Goal: Information Seeking & Learning: Learn about a topic

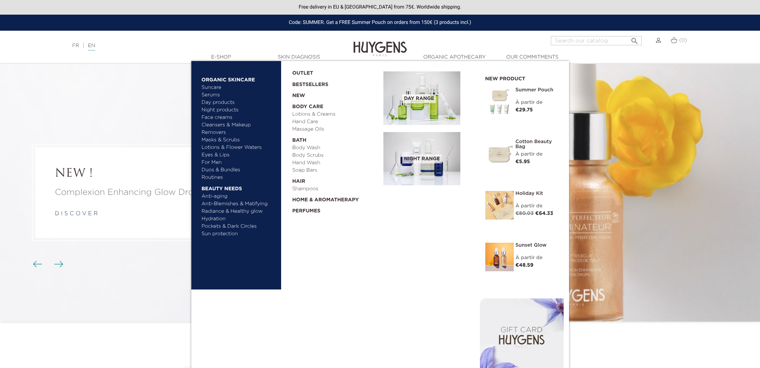
click at [426, 92] on img at bounding box center [422, 97] width 77 height 53
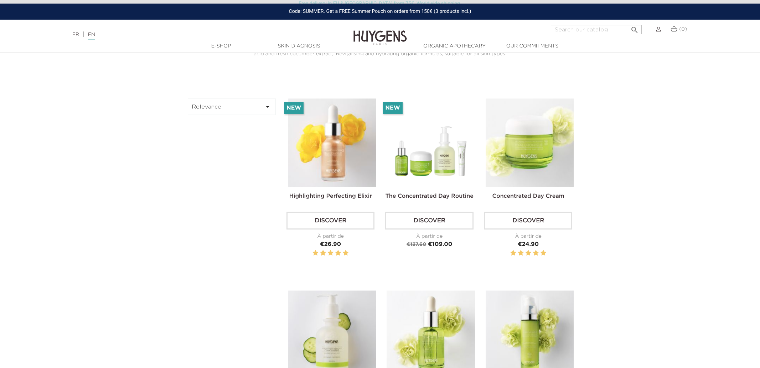
scroll to position [228, 0]
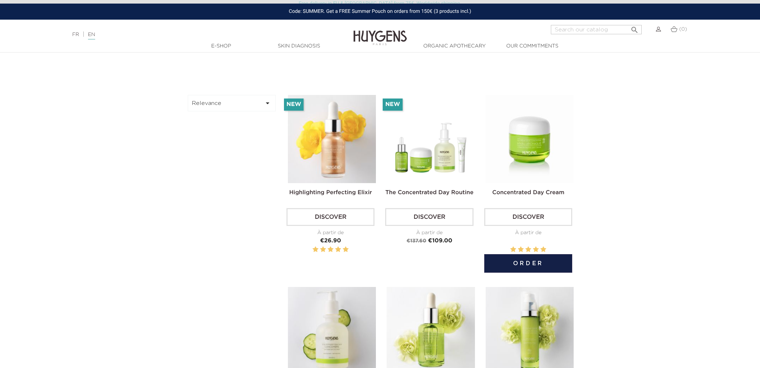
click at [532, 150] on img at bounding box center [530, 139] width 88 height 88
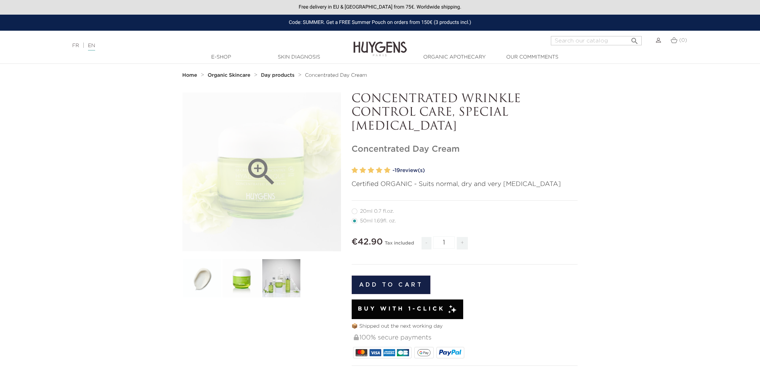
click at [264, 173] on icon "" at bounding box center [262, 172] width 36 height 36
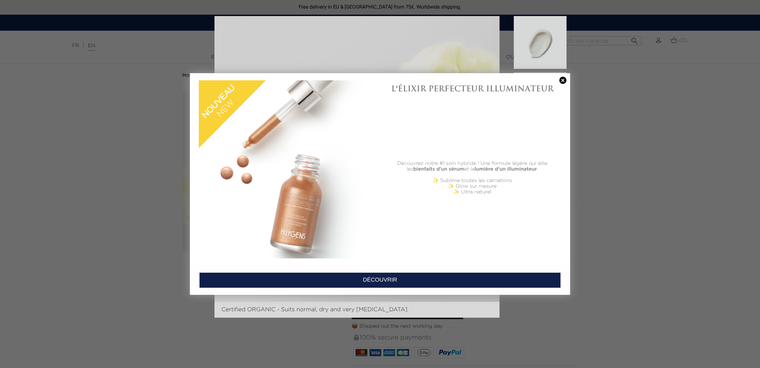
click at [563, 80] on link at bounding box center [563, 80] width 10 height 7
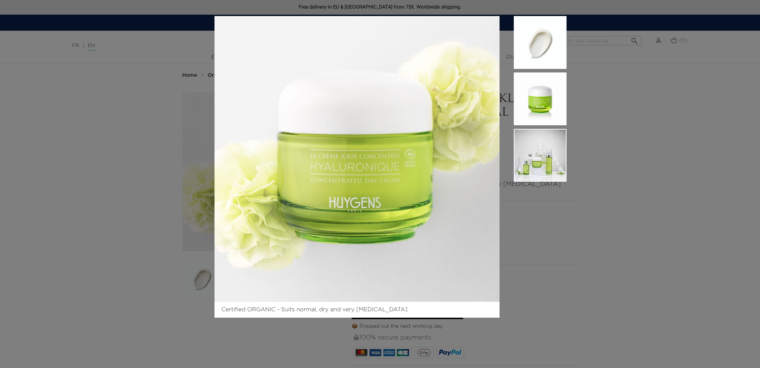
click at [666, 219] on div "Certified ORGANIC - Suits normal, dry and very [MEDICAL_DATA]" at bounding box center [380, 184] width 760 height 368
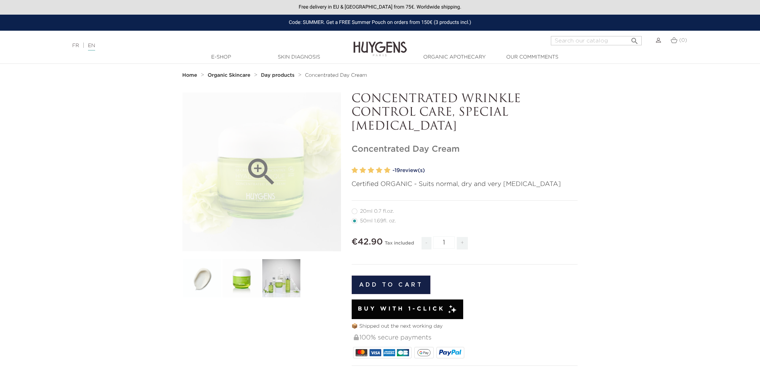
click at [262, 185] on icon "" at bounding box center [262, 172] width 36 height 36
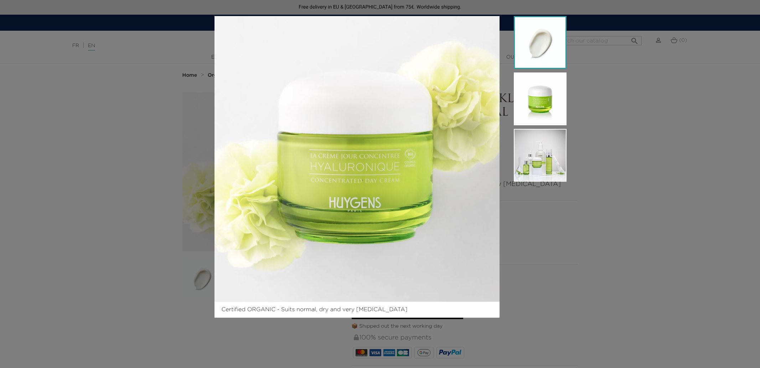
click at [540, 57] on img at bounding box center [540, 42] width 53 height 53
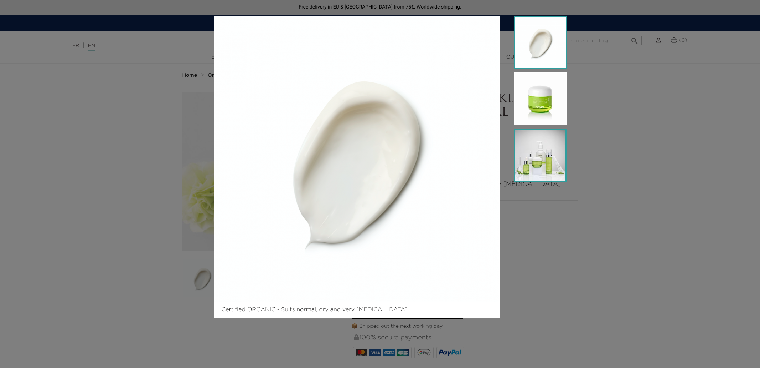
click at [543, 155] on img at bounding box center [540, 155] width 53 height 53
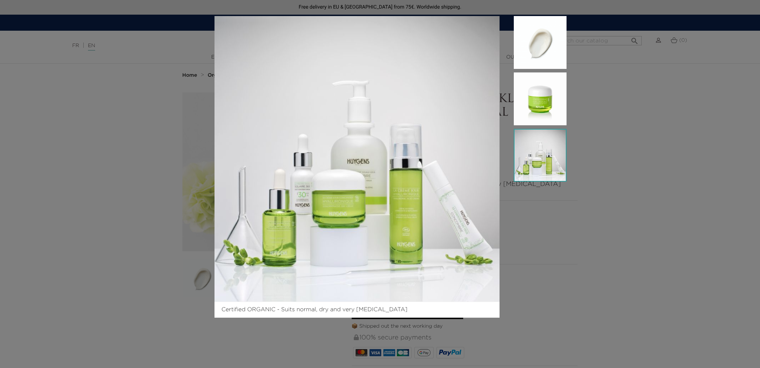
click at [115, 232] on div "Certified ORGANIC - Suits normal, dry and very [MEDICAL_DATA]" at bounding box center [380, 184] width 760 height 368
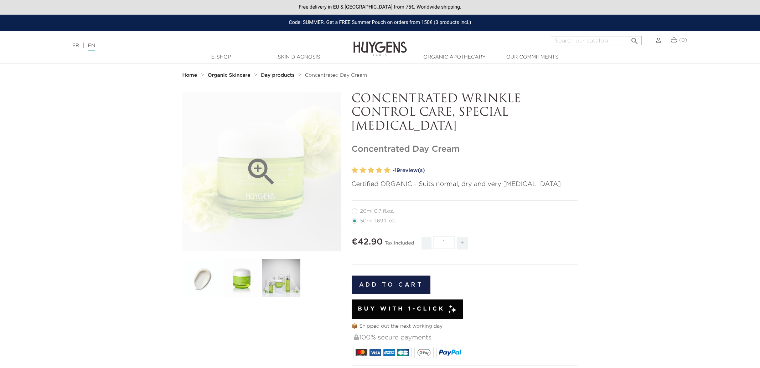
click at [282, 152] on div "" at bounding box center [262, 171] width 159 height 159
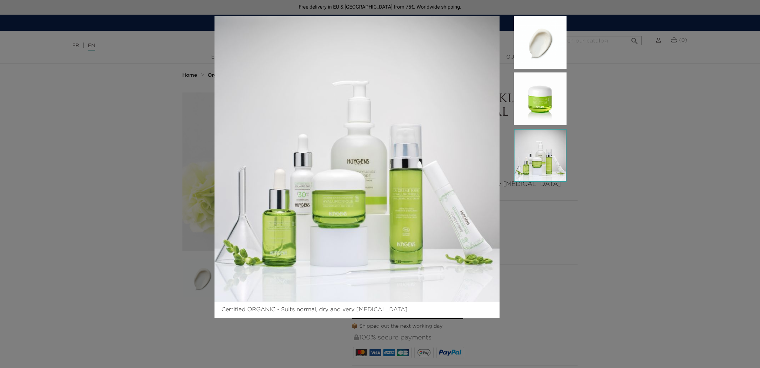
click at [720, 192] on div "Certified ORGANIC - Suits normal, dry and very [MEDICAL_DATA]" at bounding box center [380, 184] width 760 height 368
click at [606, 86] on div "Certified ORGANIC - Suits normal, dry and very [MEDICAL_DATA]" at bounding box center [380, 184] width 760 height 368
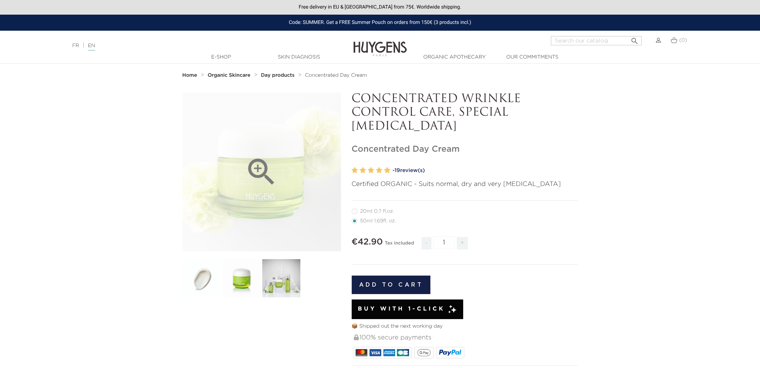
click at [292, 173] on div "" at bounding box center [262, 171] width 159 height 159
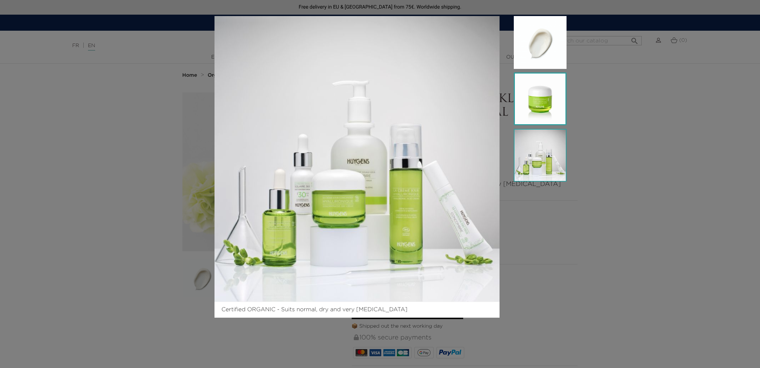
click at [553, 114] on img at bounding box center [540, 98] width 53 height 53
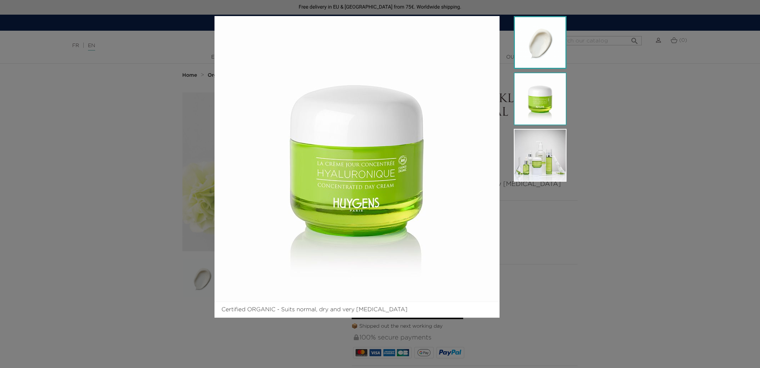
click at [543, 56] on img at bounding box center [540, 42] width 53 height 53
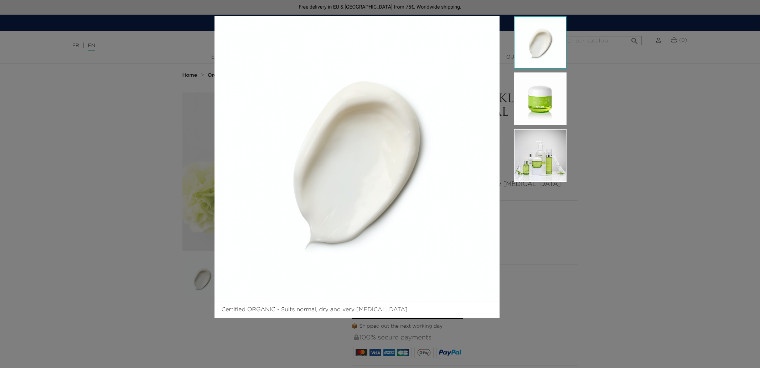
click at [522, 211] on aside at bounding box center [533, 166] width 67 height 301
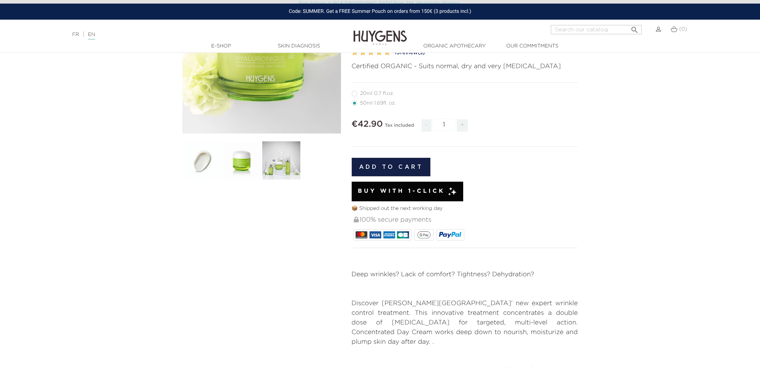
scroll to position [126, 0]
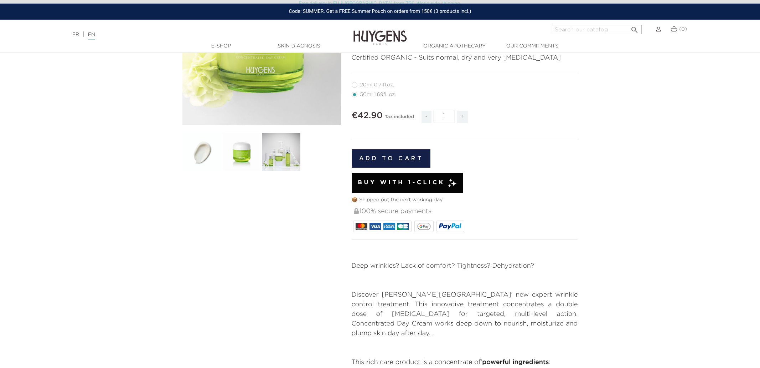
click at [625, 159] on section "  " at bounding box center [380, 191] width 760 height 450
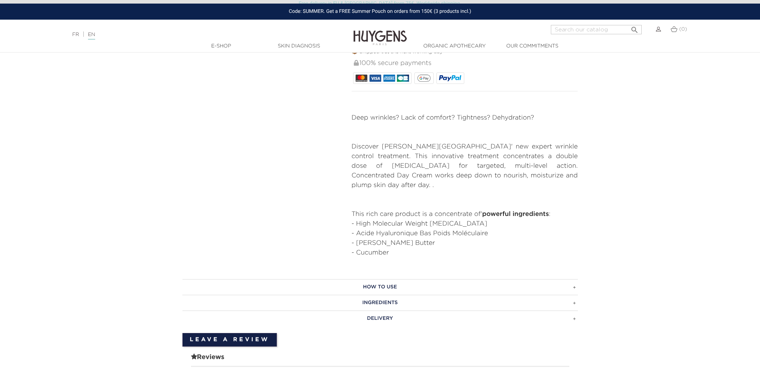
scroll to position [275, 0]
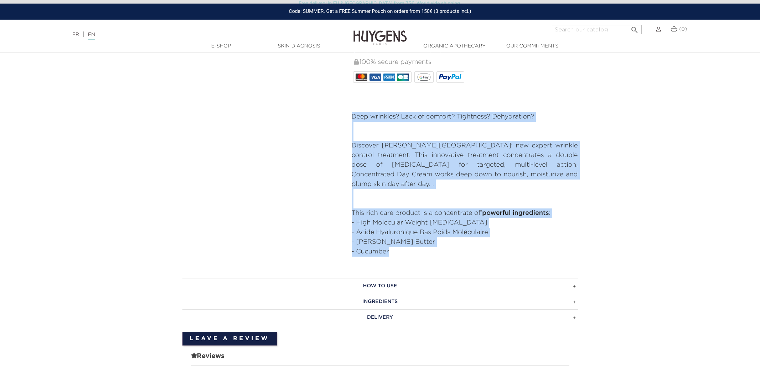
drag, startPoint x: 399, startPoint y: 246, endPoint x: 350, endPoint y: 112, distance: 143.1
click at [350, 112] on div "CONCENTRATED WRINKLE CONTROL CARE, SPECIAL [MEDICAL_DATA] Concentrated Day Cream" at bounding box center [465, 36] width 237 height 439
copy div "Deep wrinkles? Lack of comfort? Tightness? Dehydration? Discover Huygens Paris'…"
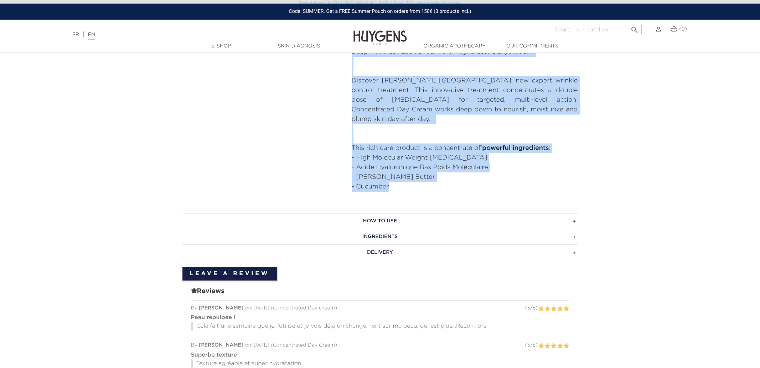
scroll to position [354, 0]
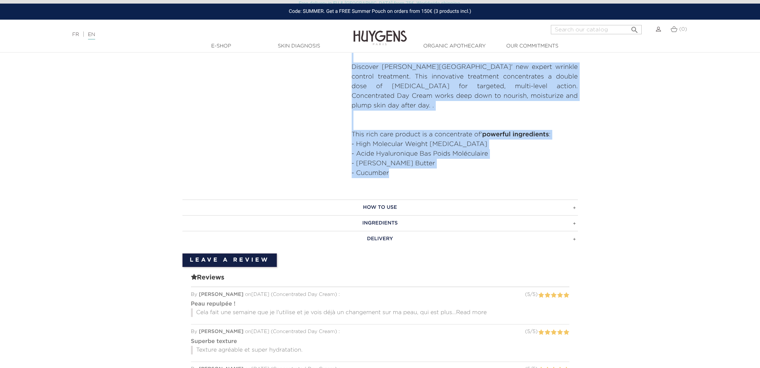
click at [391, 199] on h3 "How to use" at bounding box center [381, 207] width 396 height 16
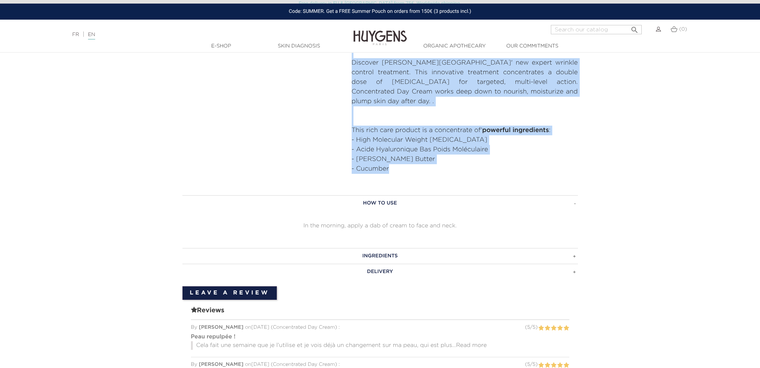
scroll to position [362, 0]
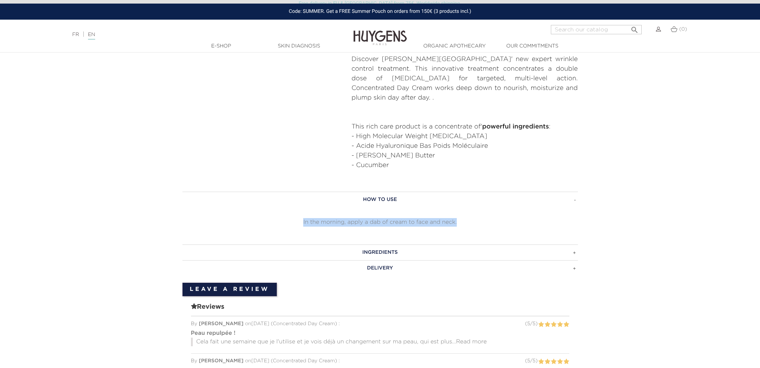
drag, startPoint x: 472, startPoint y: 210, endPoint x: 270, endPoint y: 211, distance: 202.5
click at [270, 218] on p "In the morning, apply a dab of cream to face and neck." at bounding box center [381, 222] width 396 height 9
copy p "In the morning, apply a dab of cream to face and neck."
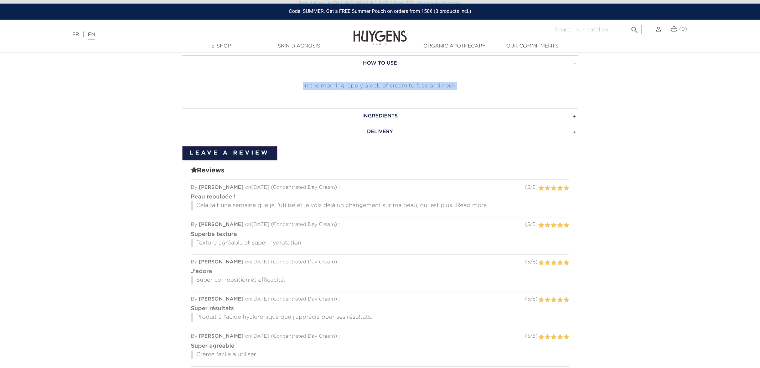
scroll to position [498, 0]
click at [390, 123] on h3 "Delivery" at bounding box center [381, 131] width 396 height 16
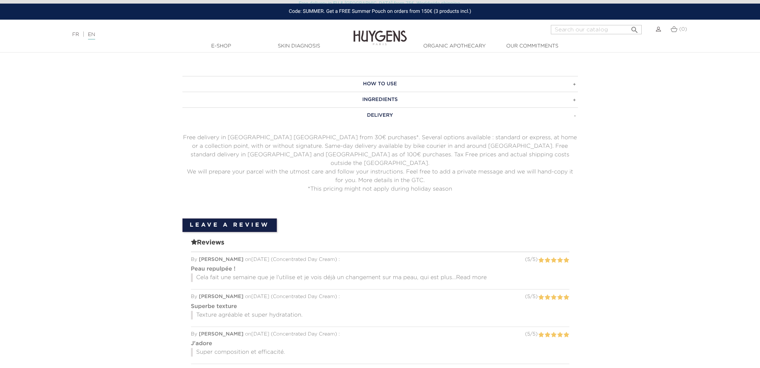
scroll to position [461, 0]
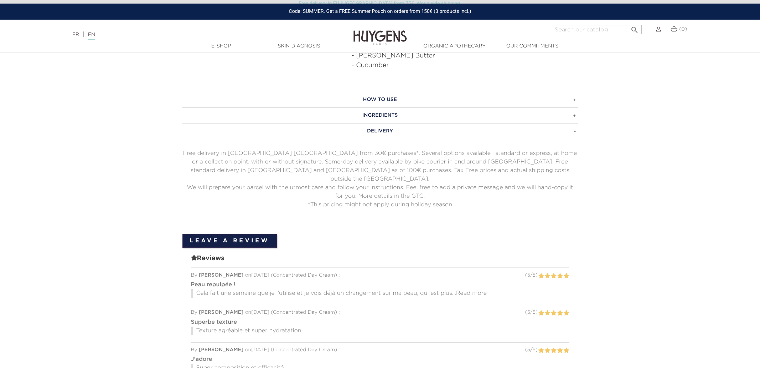
click at [401, 107] on h3 "Ingredients" at bounding box center [381, 115] width 396 height 16
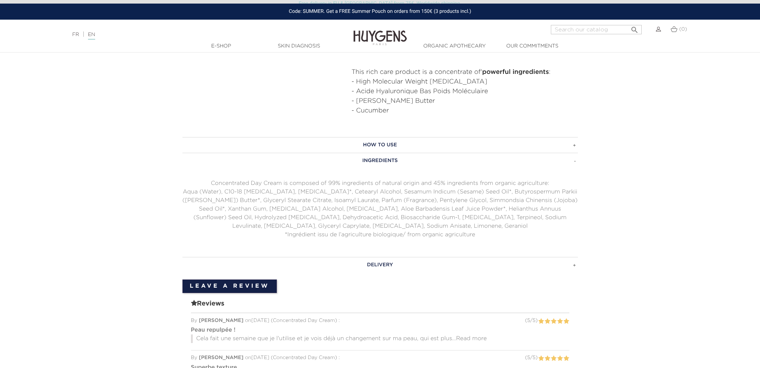
scroll to position [410, 0]
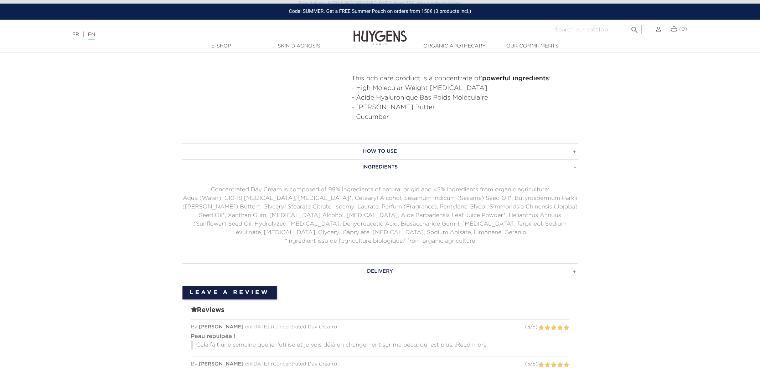
click at [401, 143] on h3 "How to use" at bounding box center [381, 151] width 396 height 16
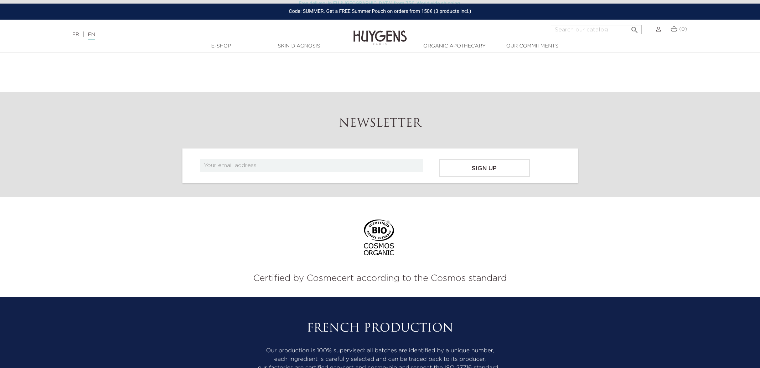
scroll to position [1310, 0]
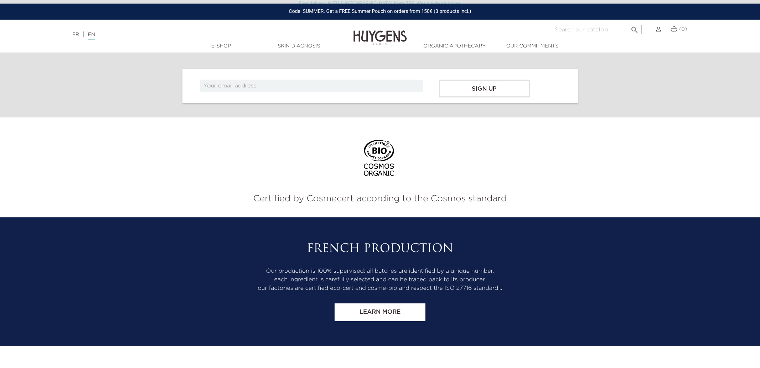
click at [382, 150] on img at bounding box center [380, 161] width 37 height 43
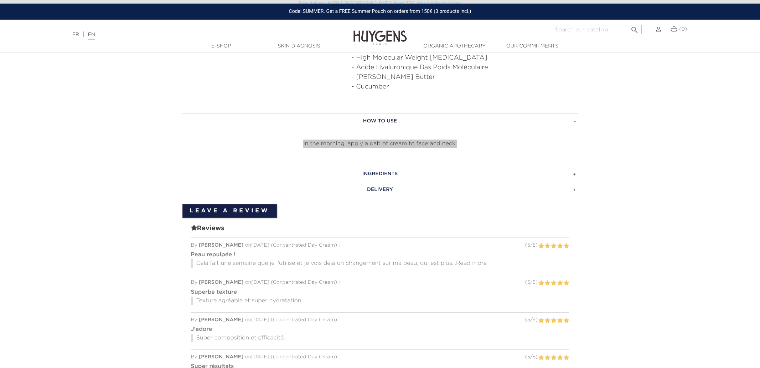
scroll to position [444, 0]
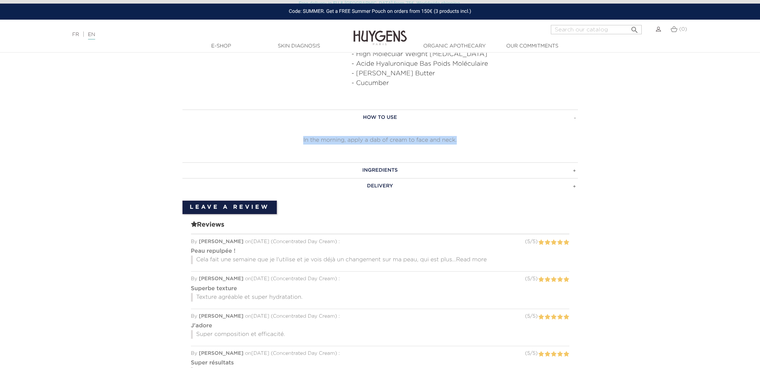
click at [405, 162] on h3 "Ingredients" at bounding box center [381, 170] width 396 height 16
